Goal: Task Accomplishment & Management: Use online tool/utility

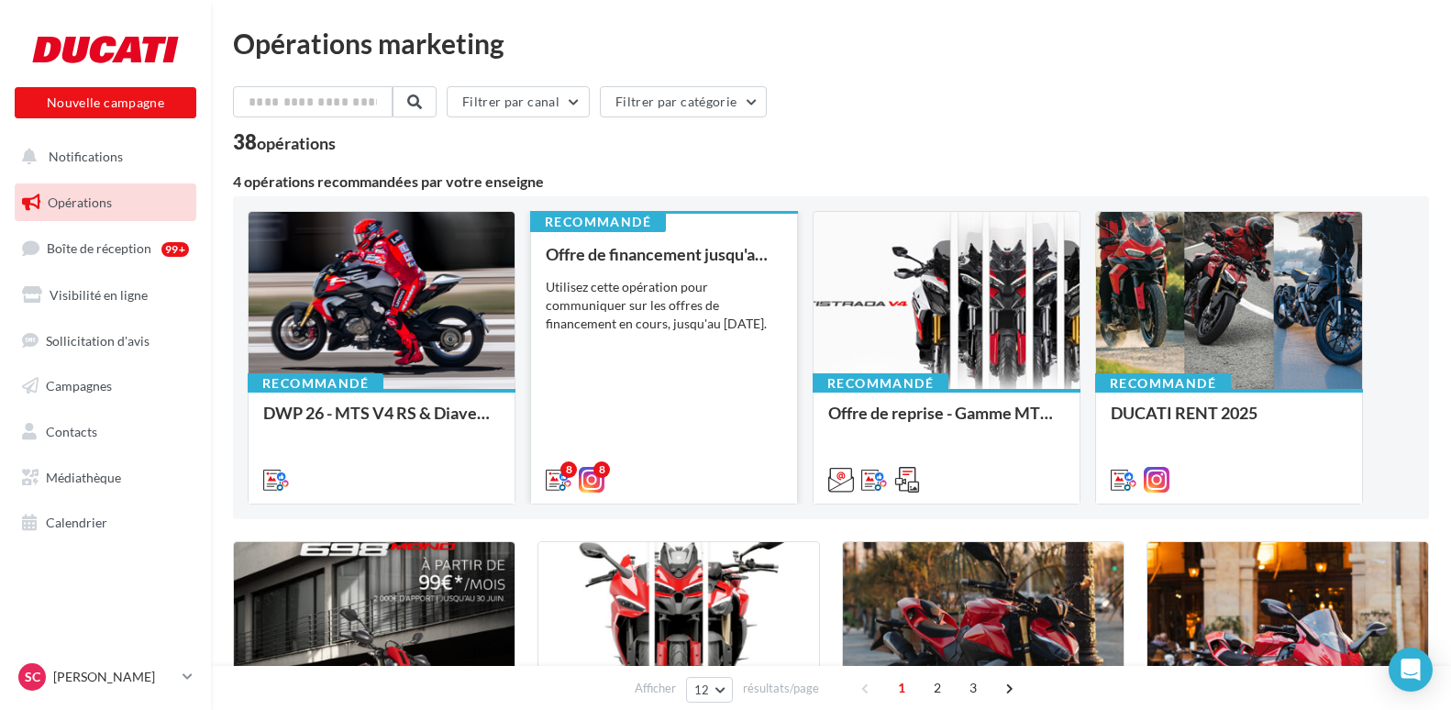
click at [614, 304] on div "Utilisez cette opération pour communiquer sur les offres de financement en cour…" at bounding box center [664, 305] width 237 height 55
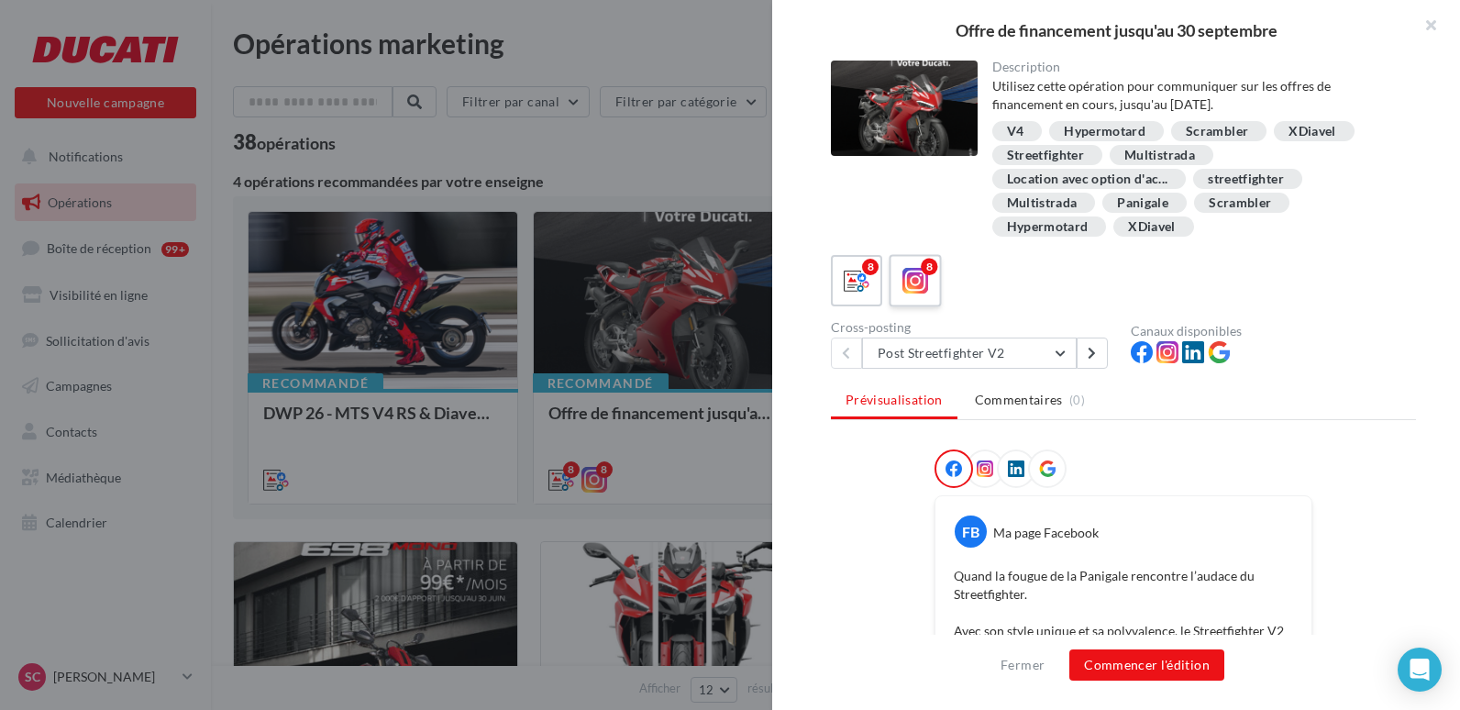
click at [921, 281] on icon at bounding box center [915, 281] width 27 height 27
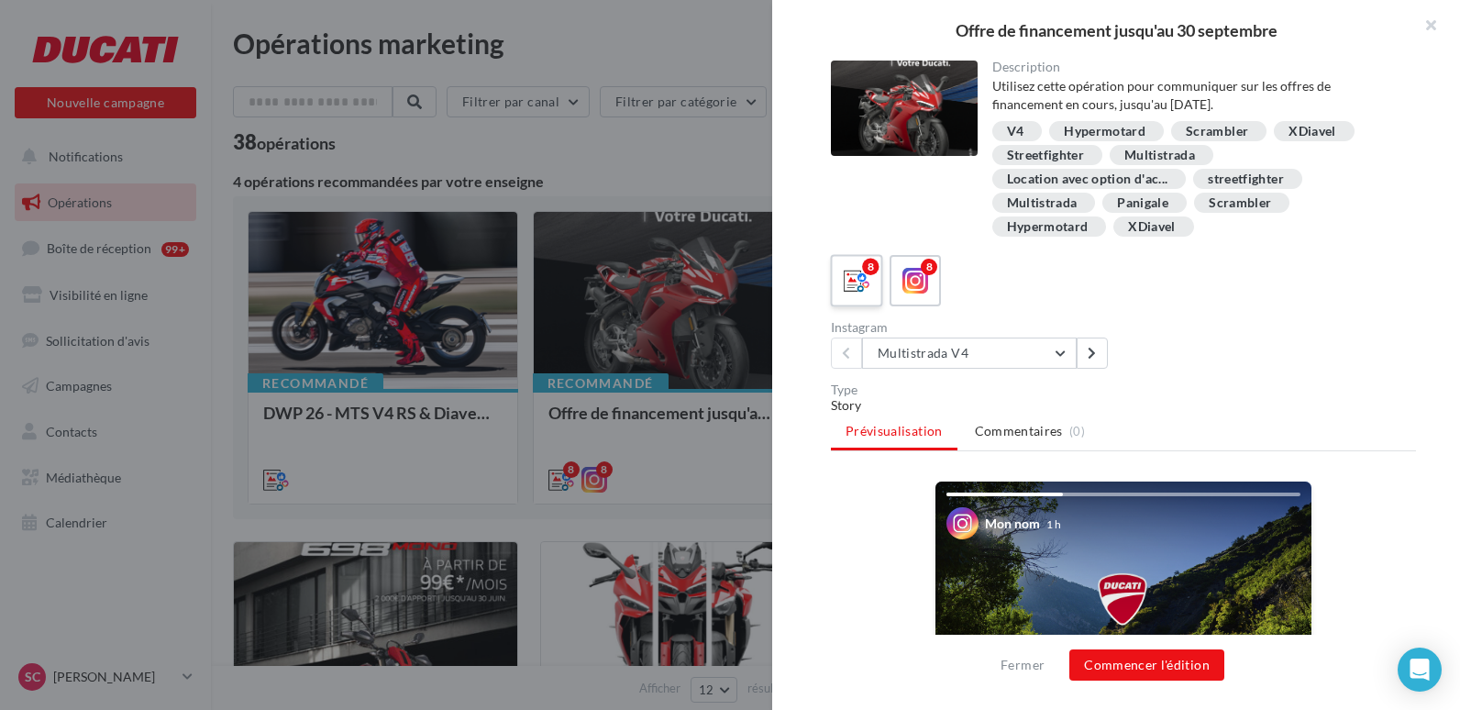
click at [846, 276] on icon at bounding box center [857, 281] width 27 height 27
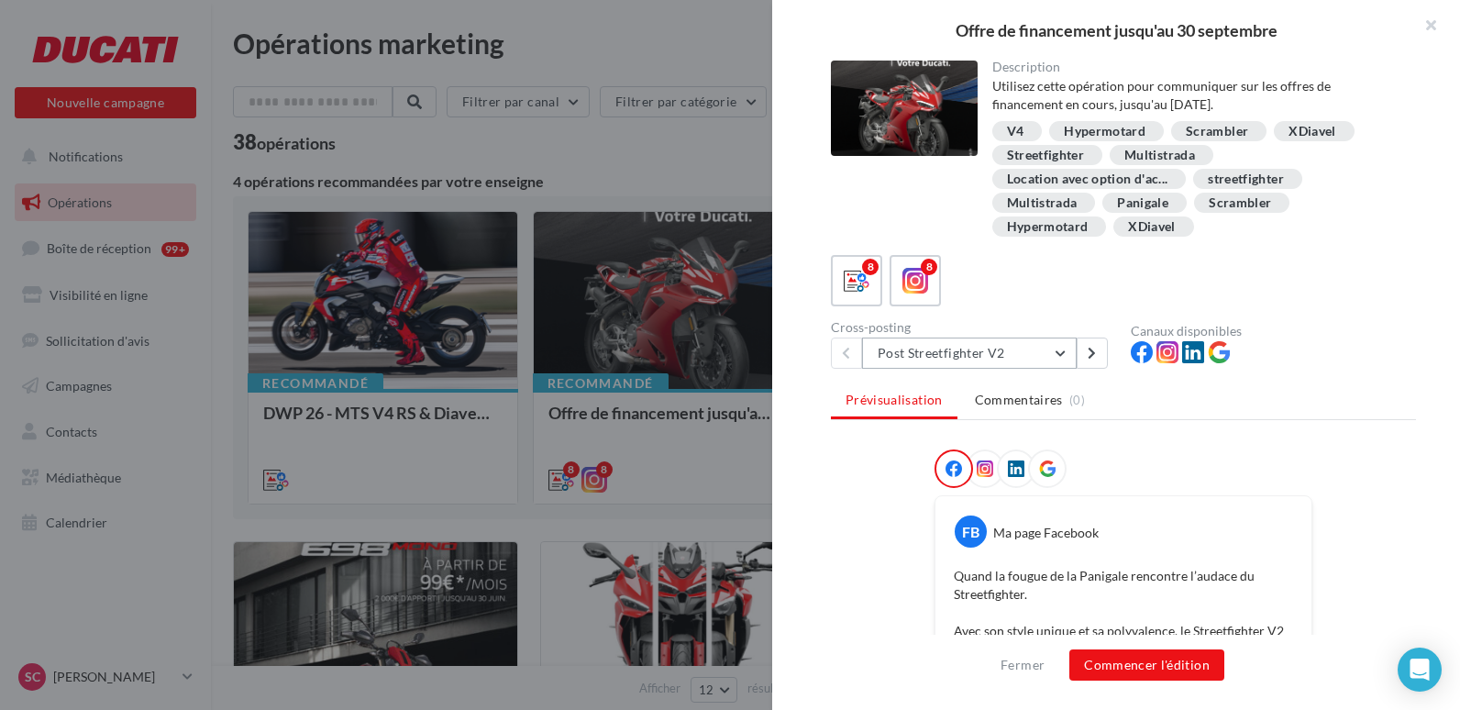
click at [1060, 361] on button "Post Streetfighter V2" at bounding box center [969, 352] width 215 height 31
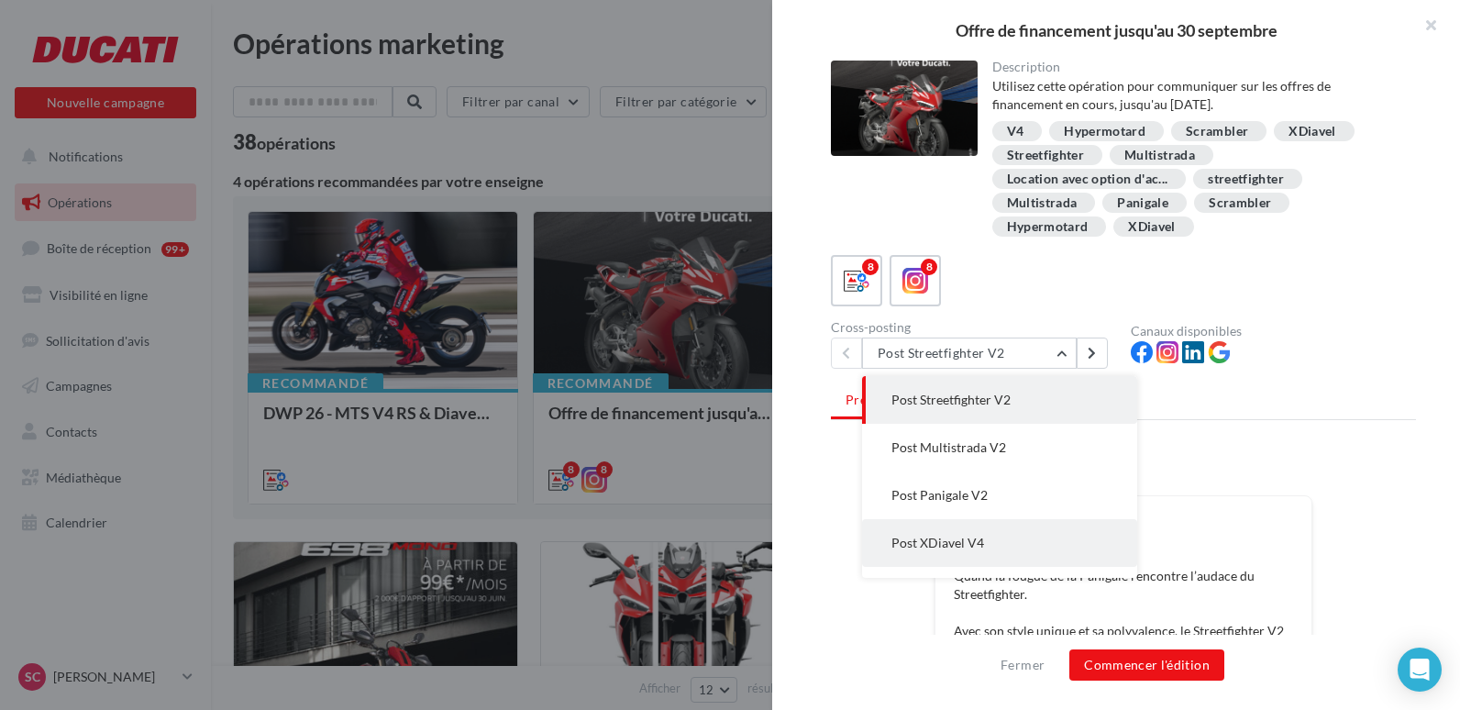
click at [1033, 525] on button "Post XDiavel V4" at bounding box center [999, 543] width 275 height 48
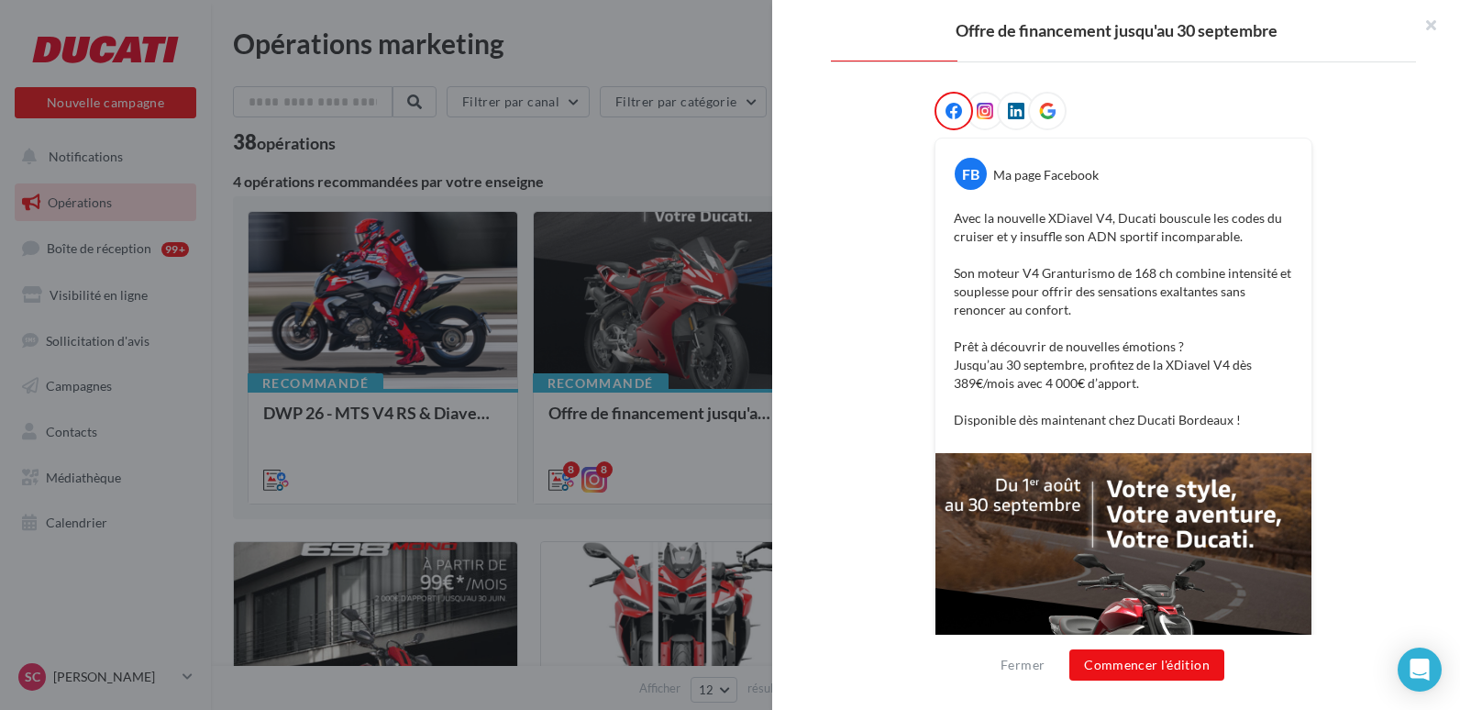
scroll to position [367, 0]
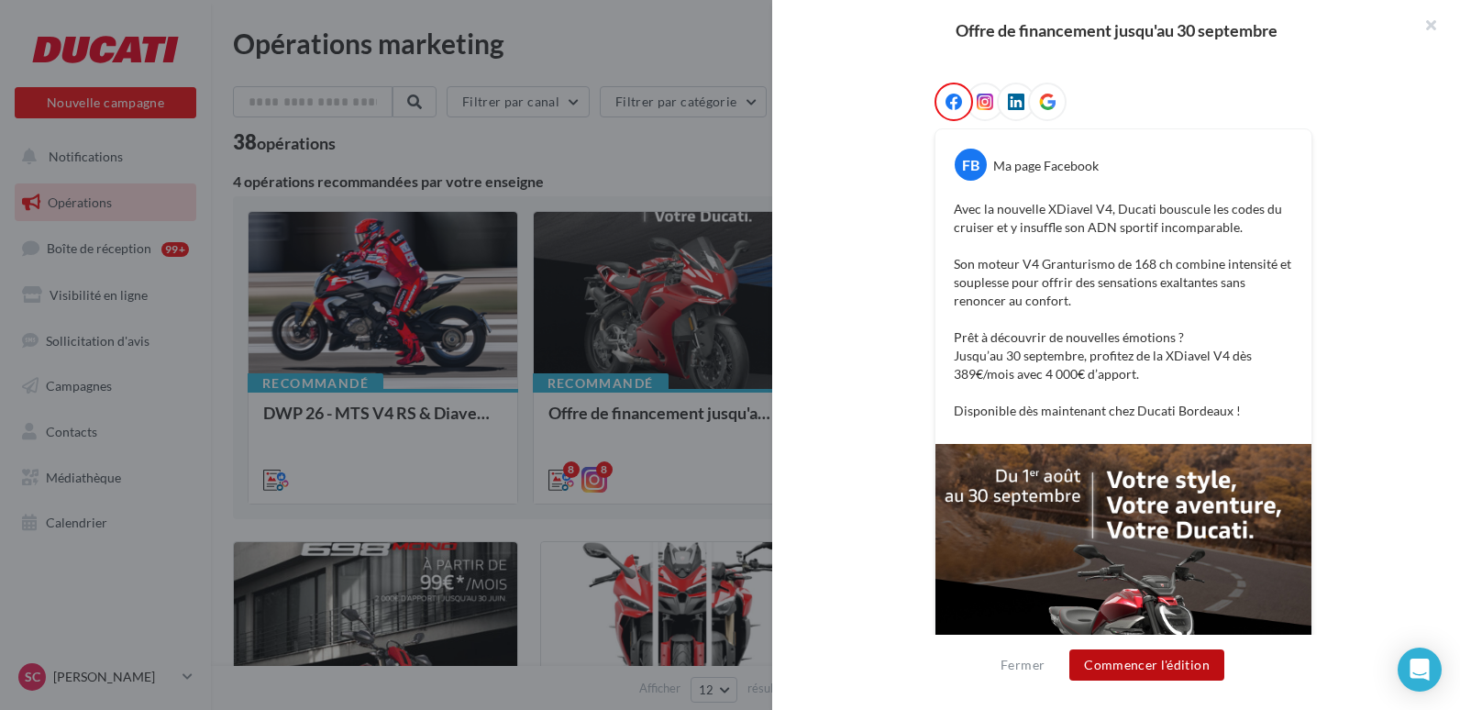
click at [1137, 666] on button "Commencer l'édition" at bounding box center [1146, 664] width 155 height 31
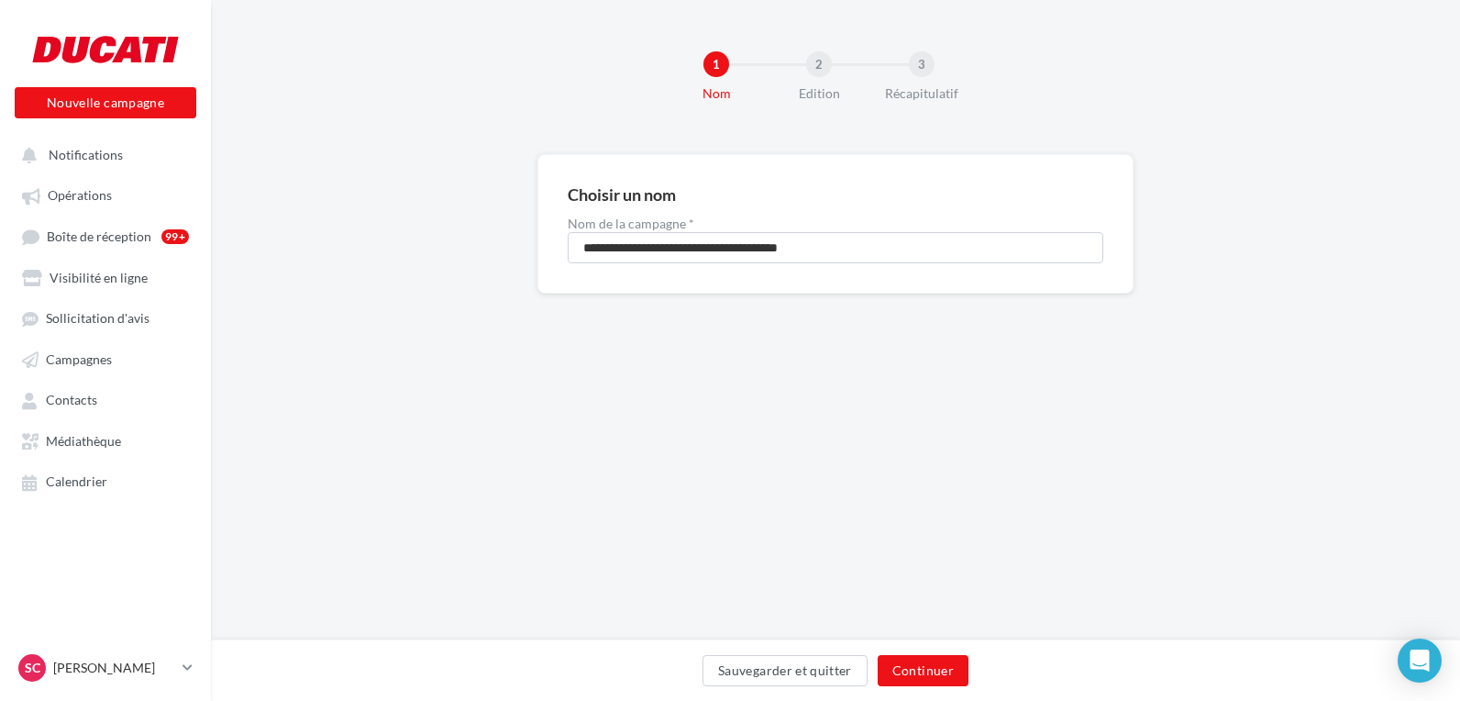
click at [924, 653] on div "Sauvegarder et quitter Continuer" at bounding box center [835, 669] width 1249 height 61
click at [915, 681] on button "Continuer" at bounding box center [923, 670] width 91 height 31
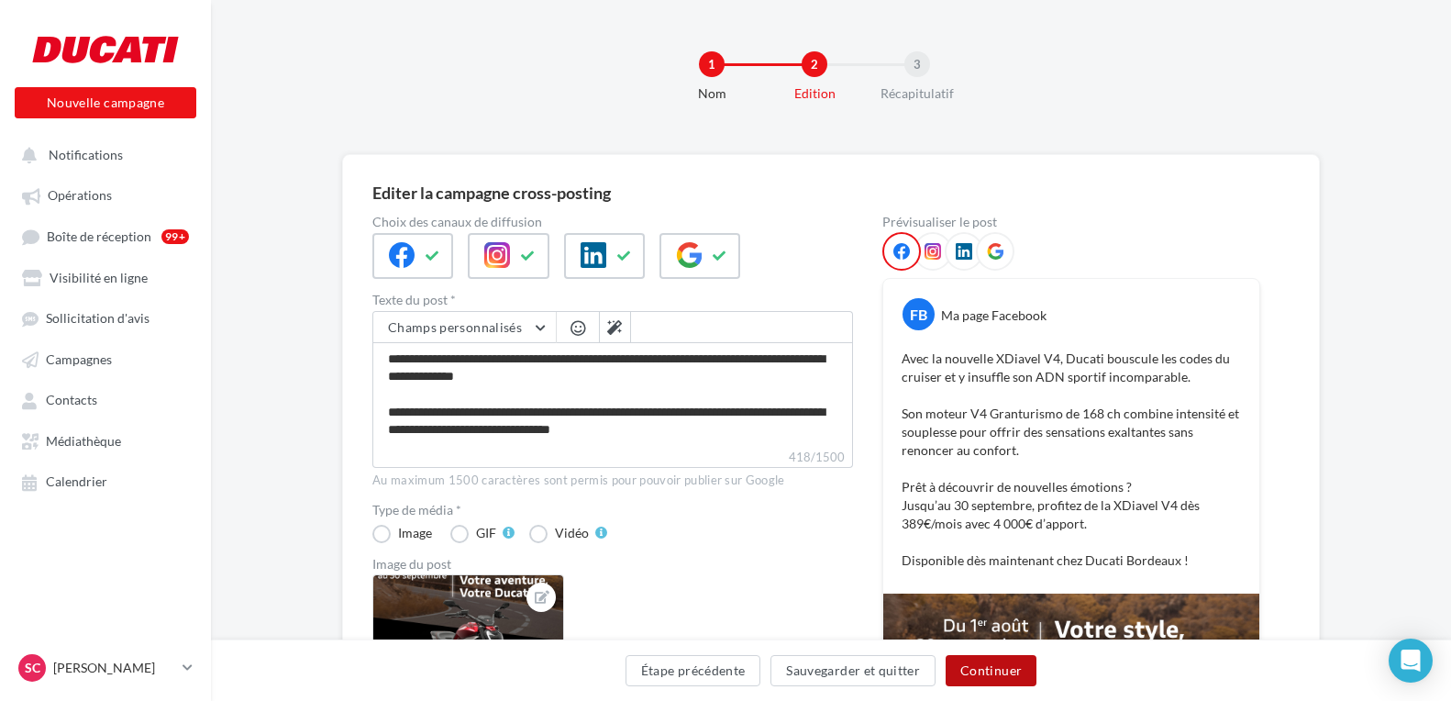
click at [983, 659] on button "Continuer" at bounding box center [991, 670] width 91 height 31
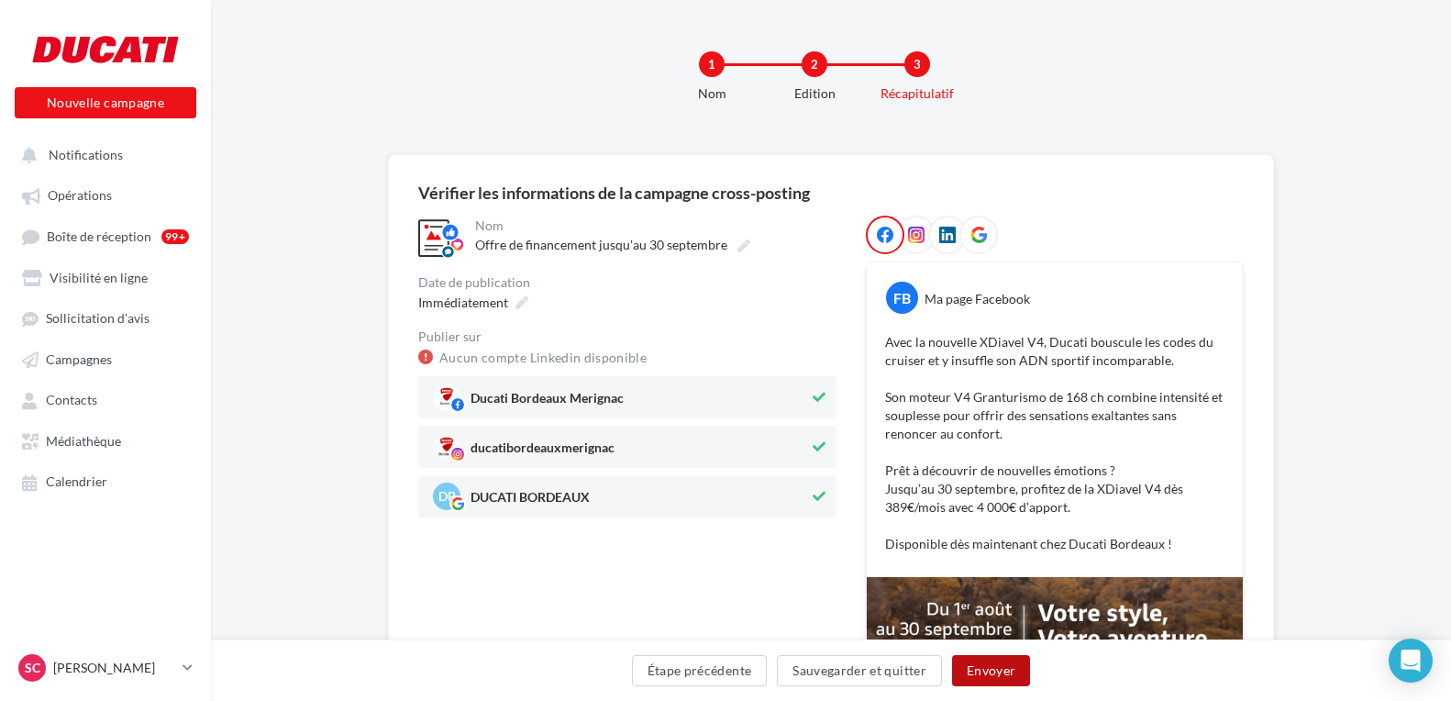
click at [1013, 676] on button "Envoyer" at bounding box center [991, 670] width 78 height 31
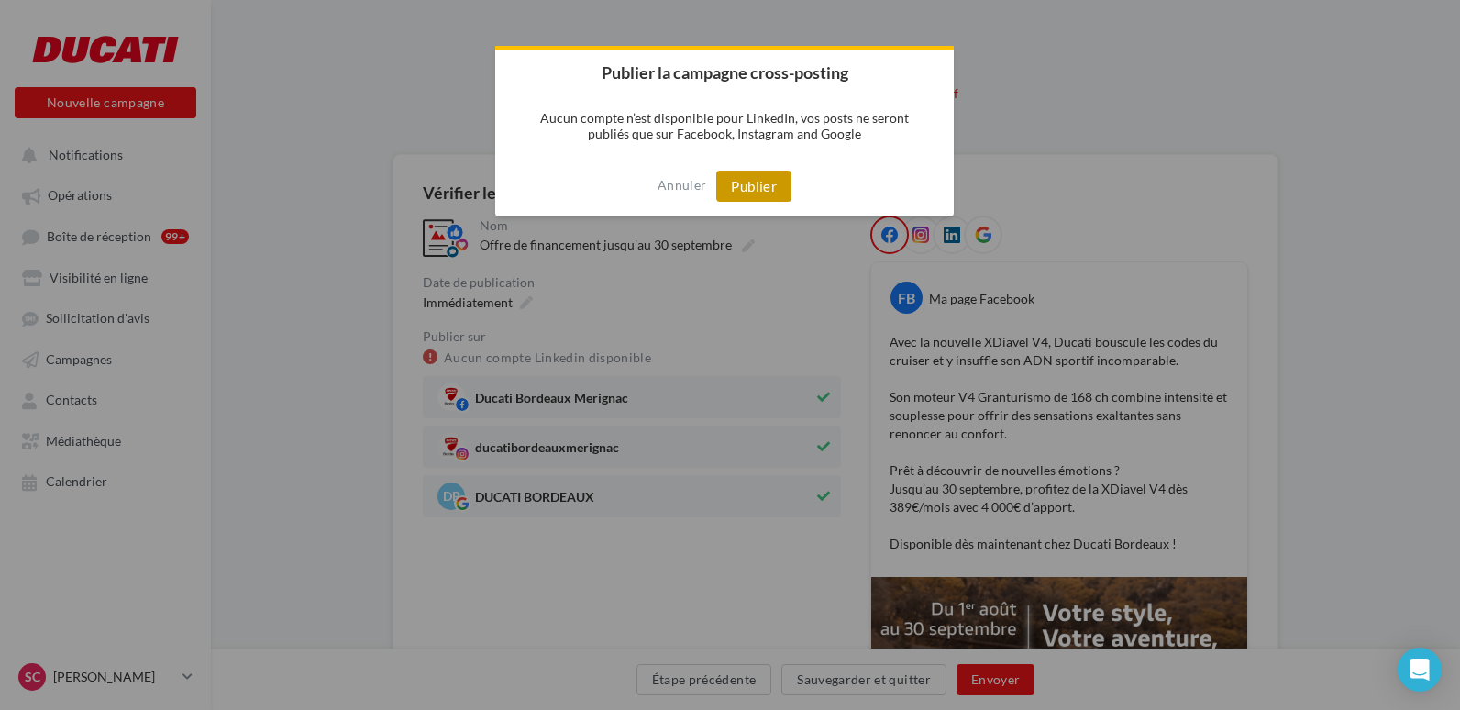
click at [750, 177] on button "Publier" at bounding box center [753, 186] width 75 height 31
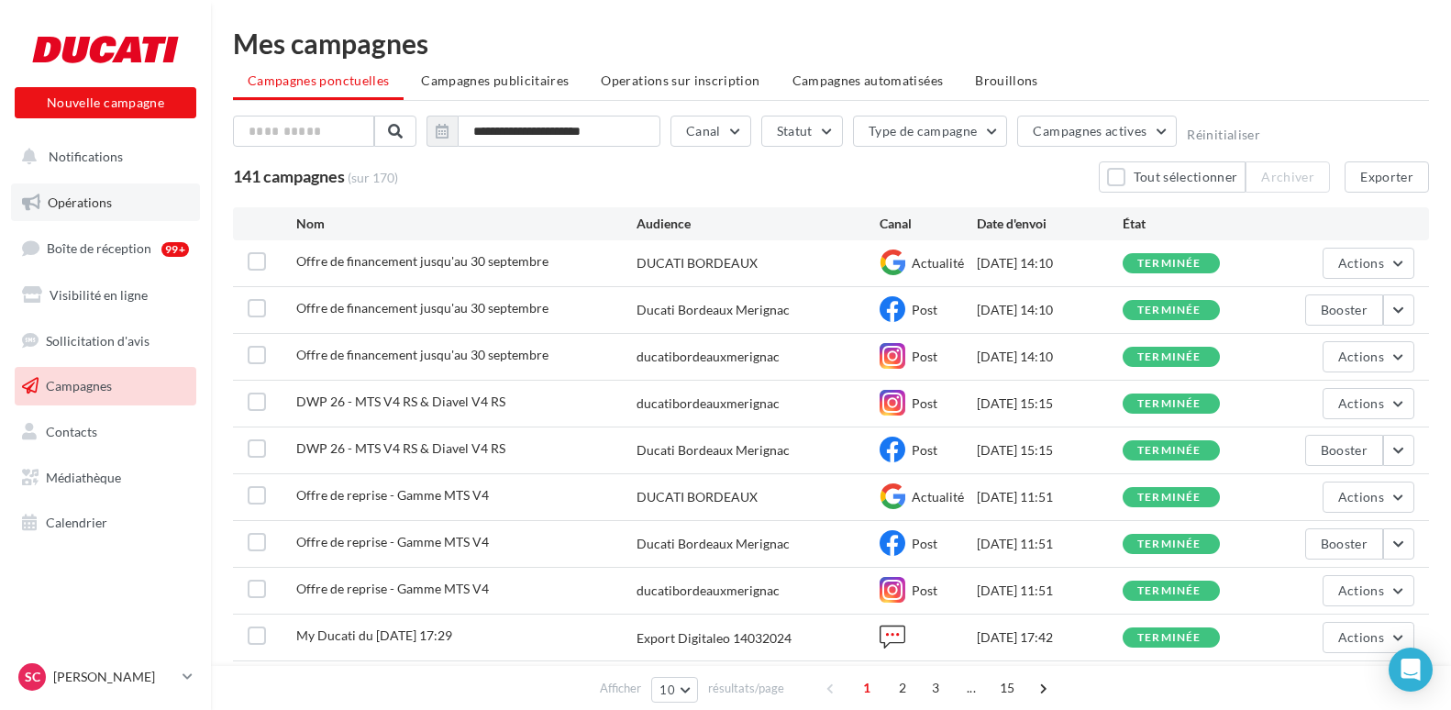
click at [79, 196] on span "Opérations" at bounding box center [80, 202] width 64 height 16
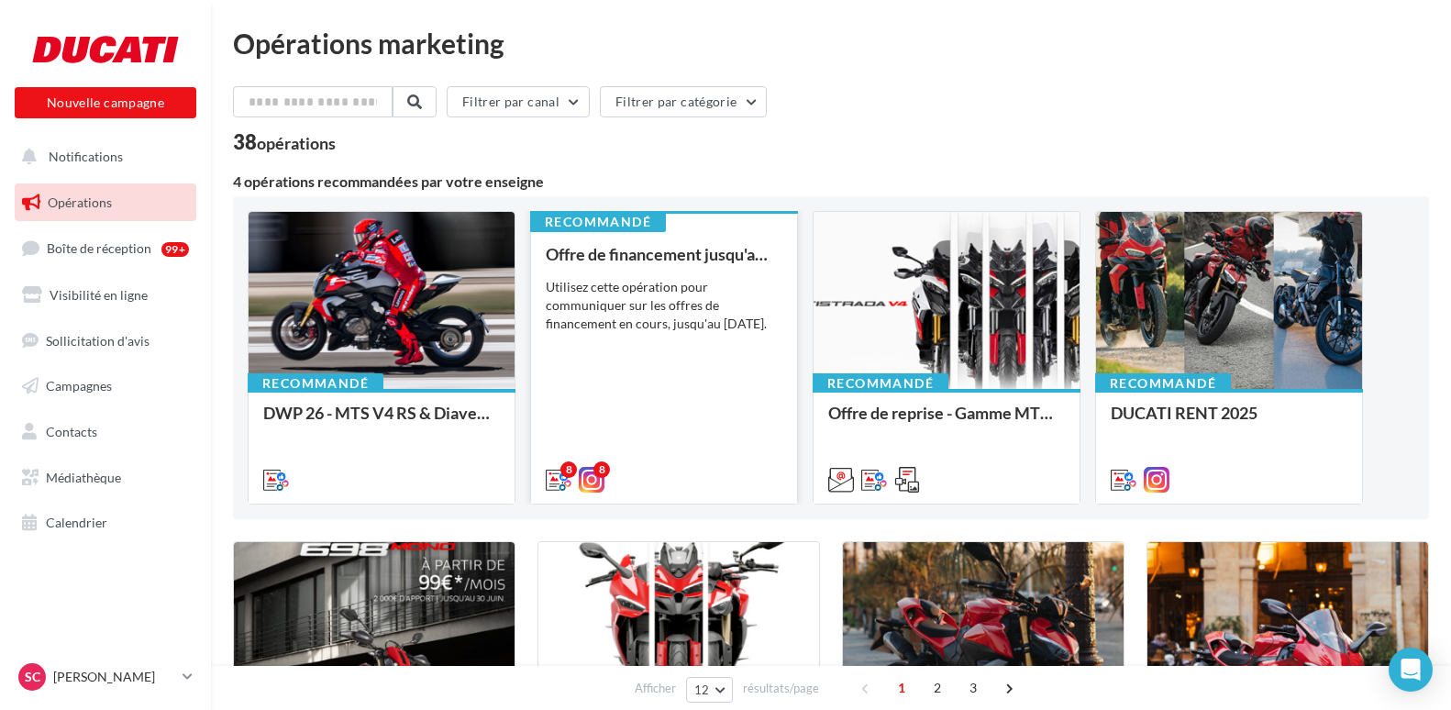
click at [651, 353] on div "Offre de financement jusqu'au 30 septembre Utilisez cette opération pour commun…" at bounding box center [664, 366] width 237 height 242
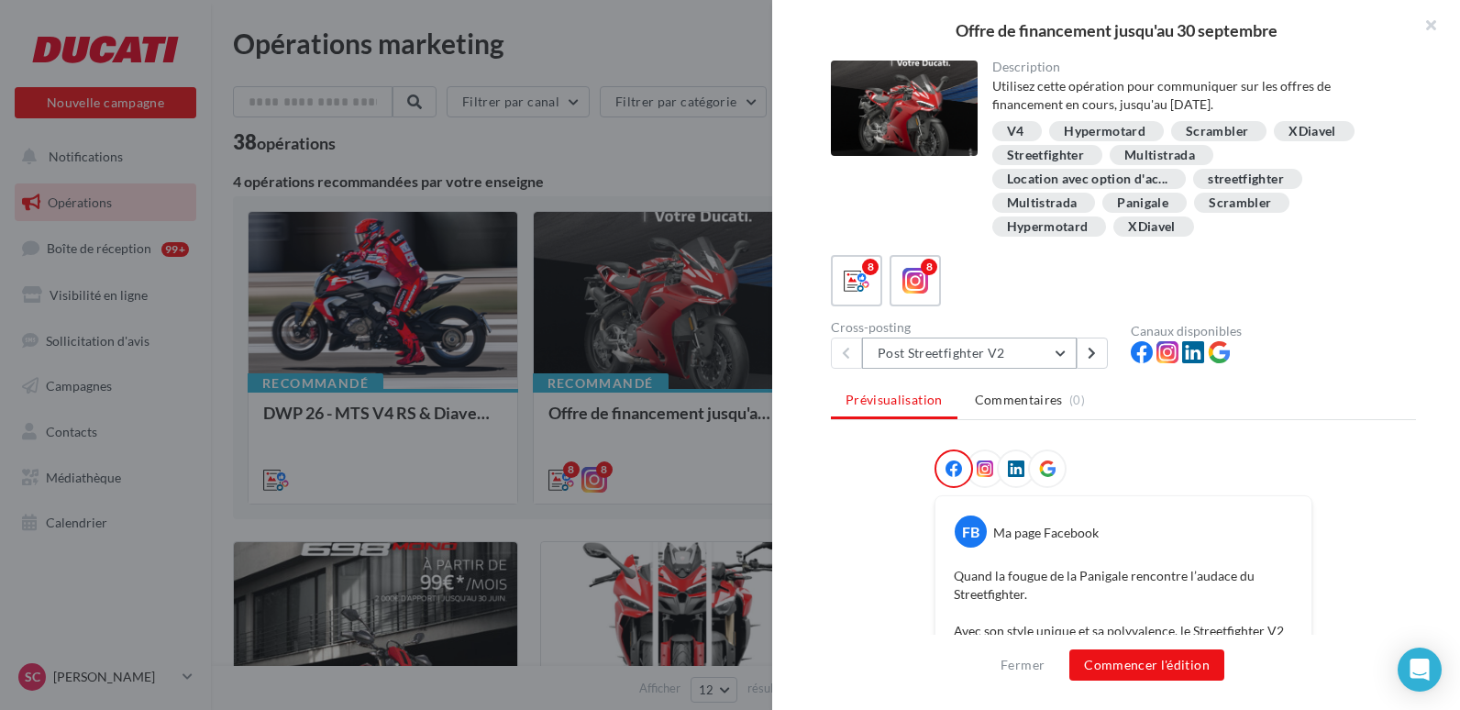
click at [1066, 353] on button "Post Streetfighter V2" at bounding box center [969, 352] width 215 height 31
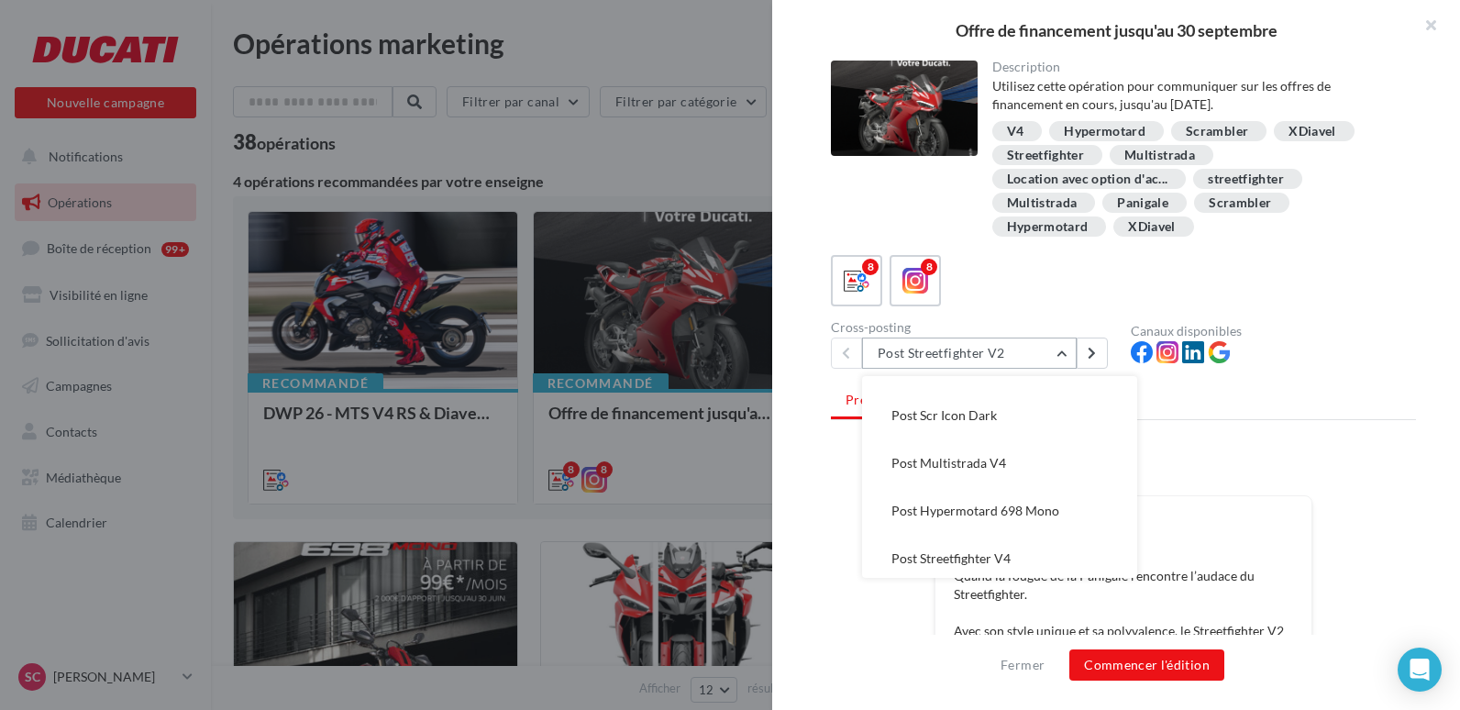
scroll to position [180, 0]
click at [1046, 453] on button "Post Multistrada V4" at bounding box center [999, 459] width 275 height 48
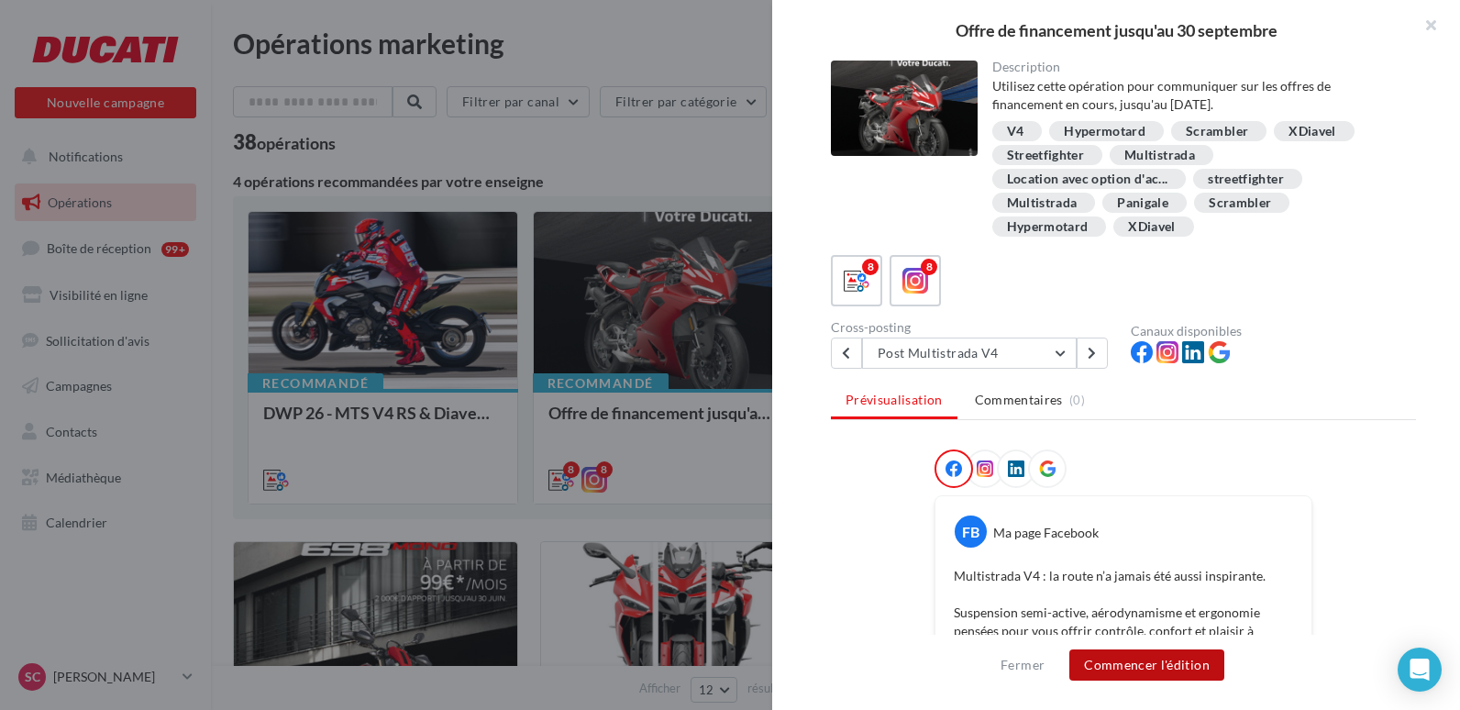
click at [1160, 666] on button "Commencer l'édition" at bounding box center [1146, 664] width 155 height 31
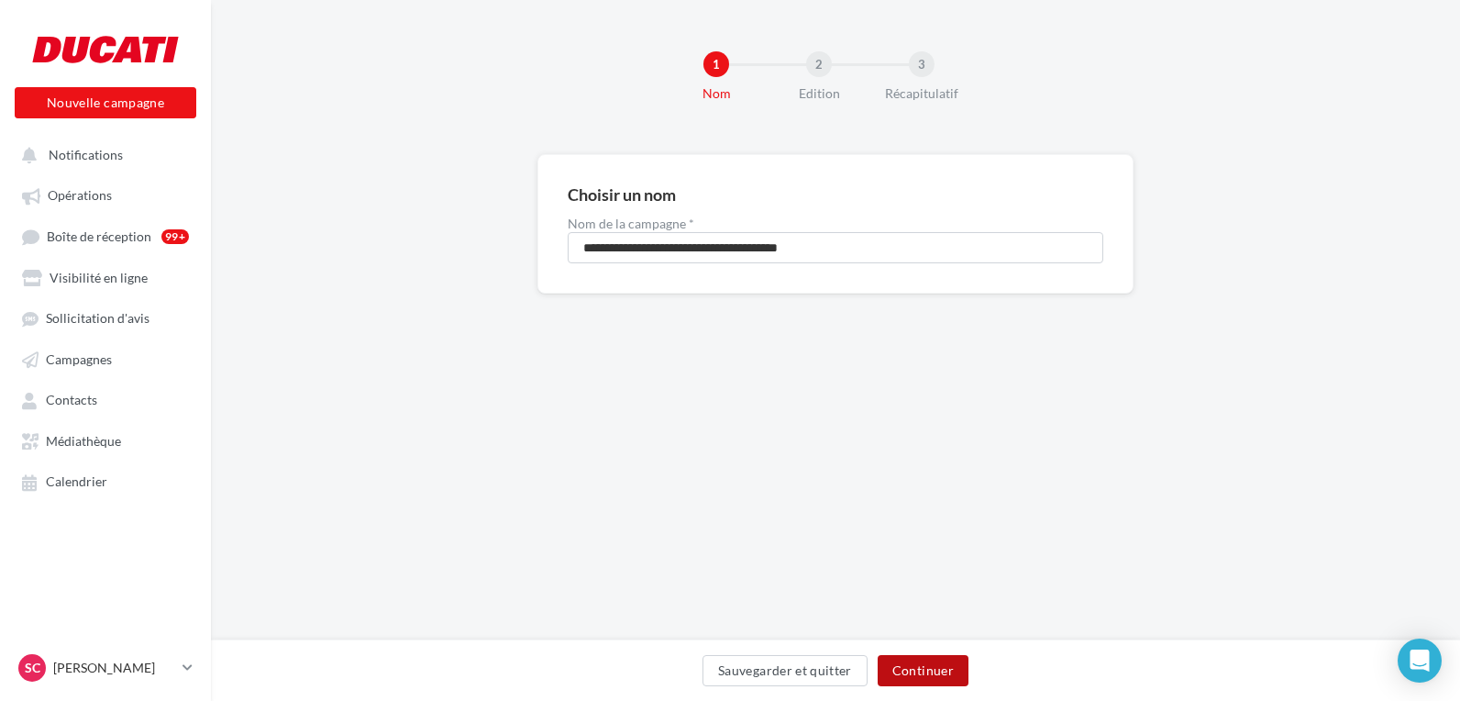
click at [921, 672] on button "Continuer" at bounding box center [923, 670] width 91 height 31
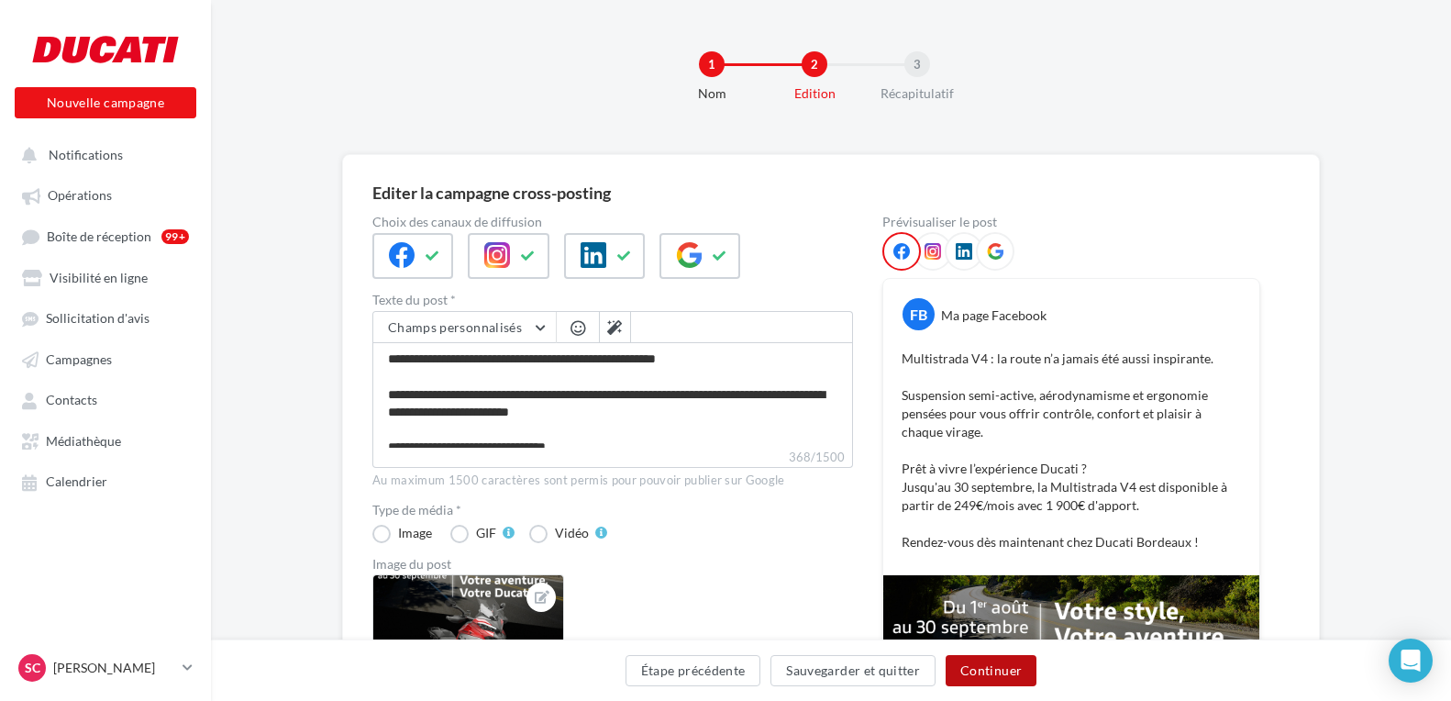
click at [985, 659] on button "Continuer" at bounding box center [991, 670] width 91 height 31
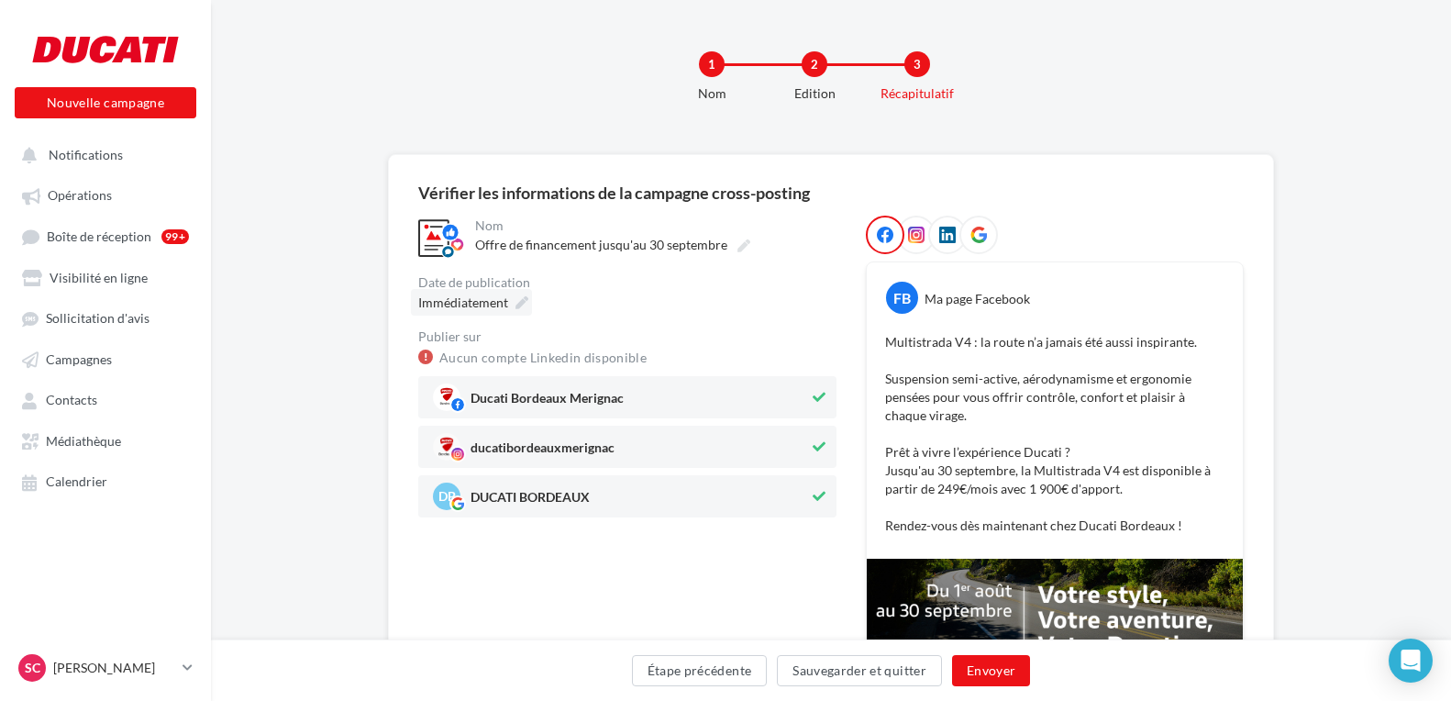
click at [521, 302] on icon at bounding box center [521, 302] width 13 height 13
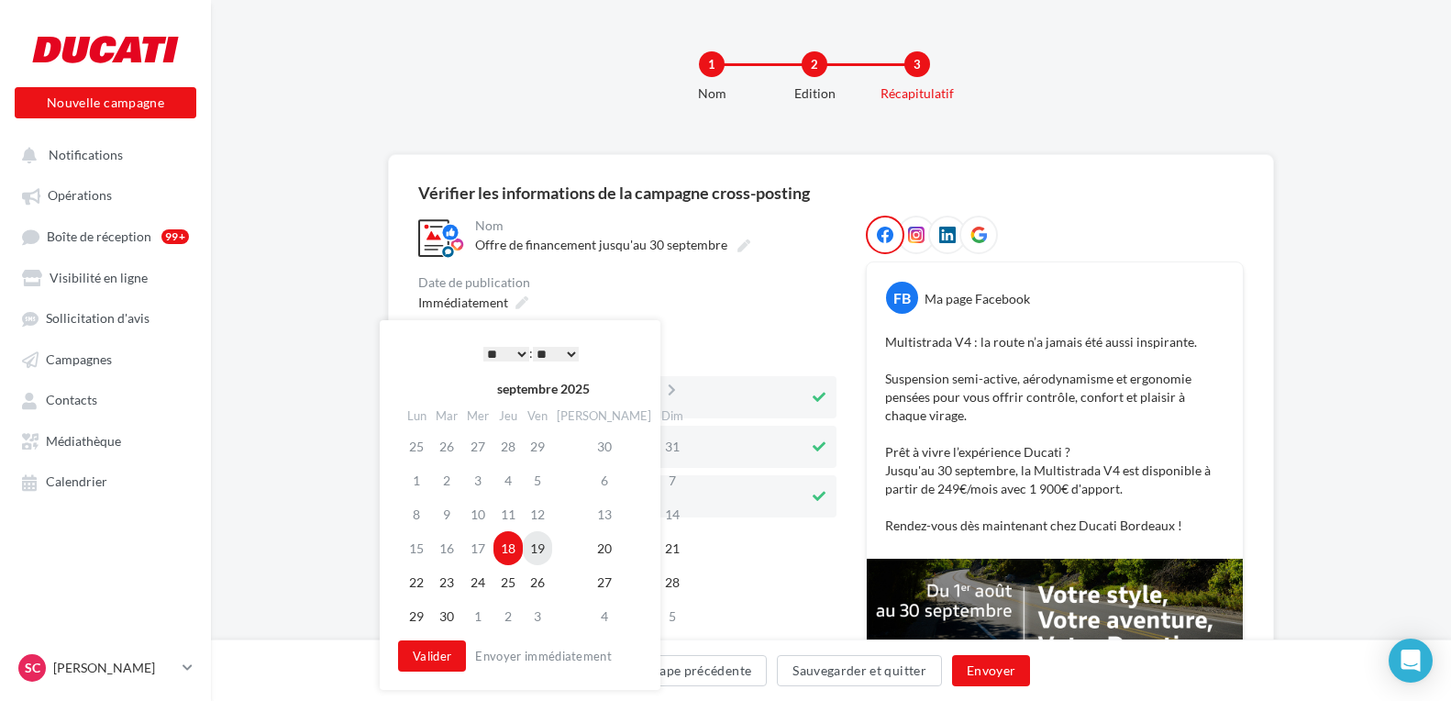
click at [552, 554] on td "19" at bounding box center [537, 548] width 29 height 34
click at [432, 661] on button "Valider" at bounding box center [432, 655] width 68 height 31
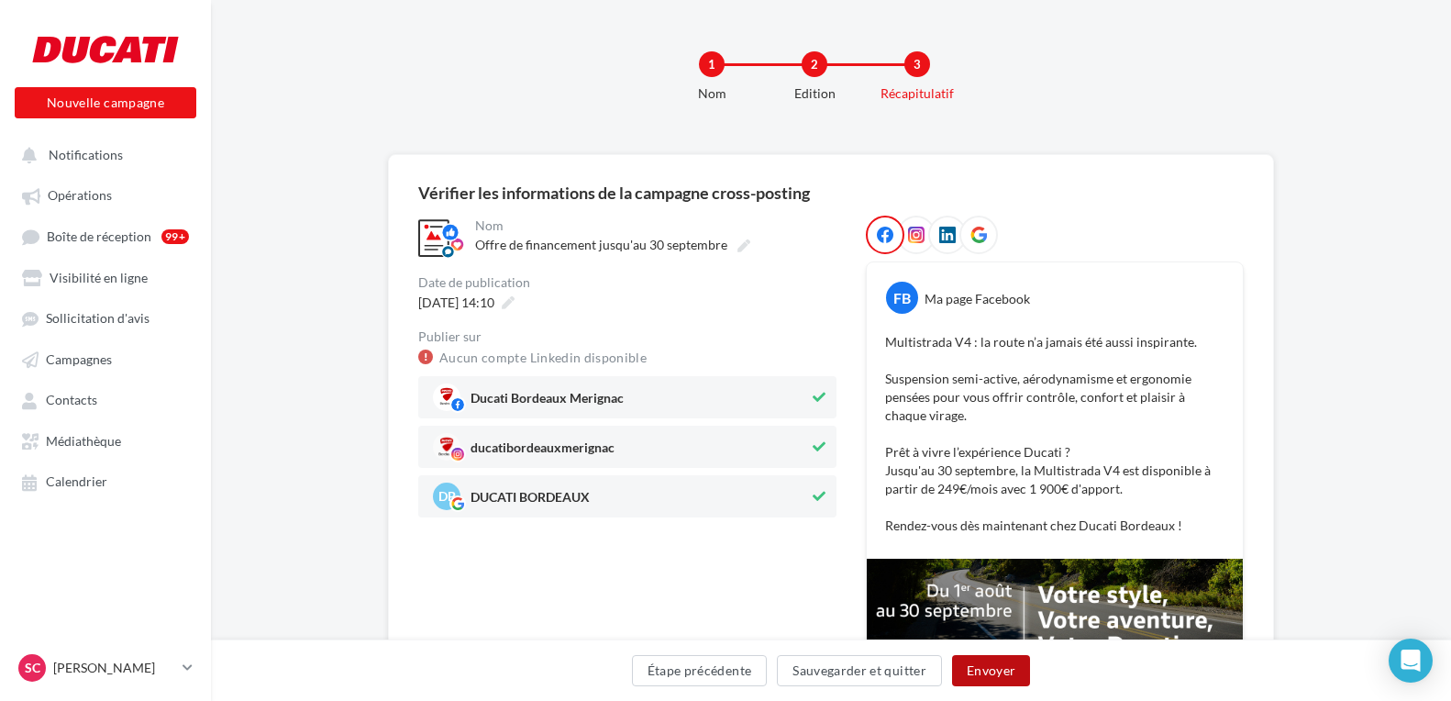
click at [990, 667] on button "Envoyer" at bounding box center [991, 670] width 78 height 31
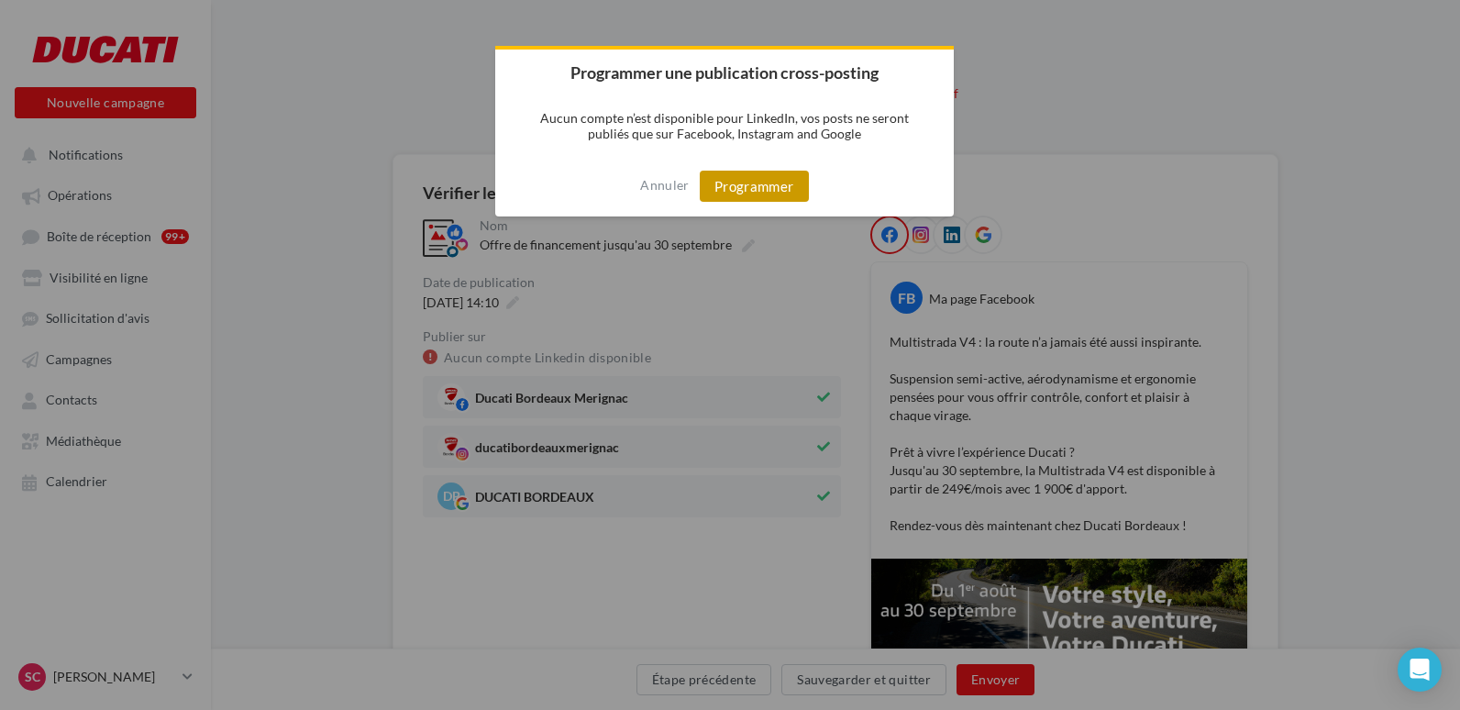
click at [742, 176] on button "Programmer" at bounding box center [754, 186] width 109 height 31
